Goal: Navigation & Orientation: Understand site structure

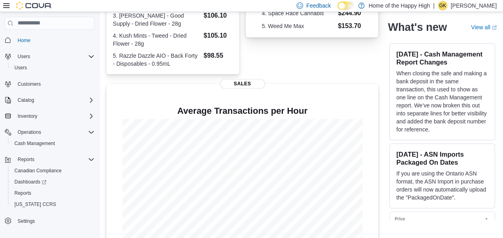
scroll to position [234, 0]
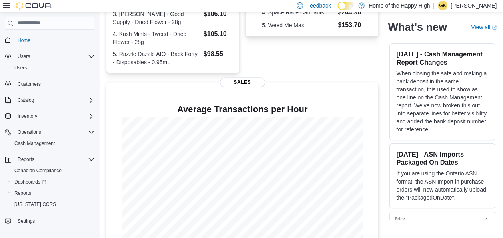
click at [303, 77] on div "51 units / 0 g Expired or Expiring in Next 30 Days Inventory 127 Total # Invoic…" at bounding box center [242, 43] width 272 height 401
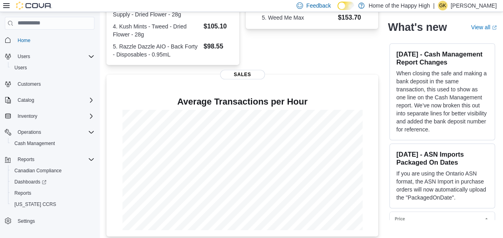
scroll to position [247, 0]
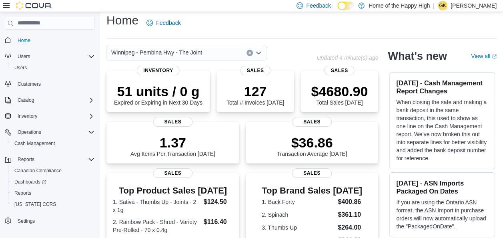
scroll to position [0, 0]
